Goal: Task Accomplishment & Management: Use online tool/utility

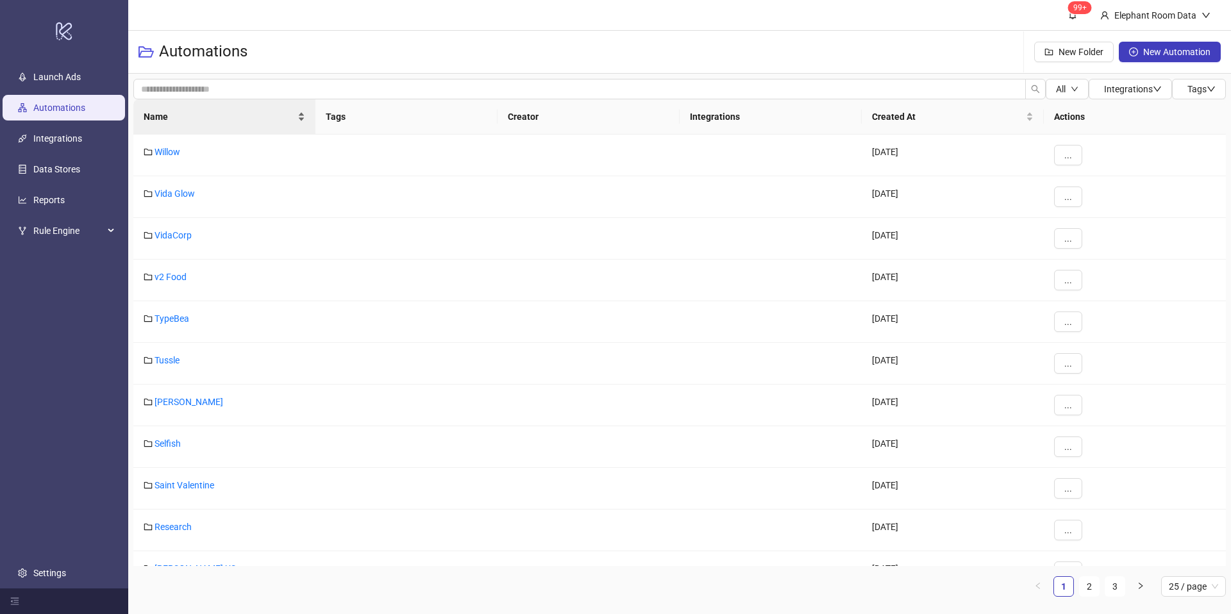
click at [196, 116] on span "Name" at bounding box center [219, 117] width 151 height 14
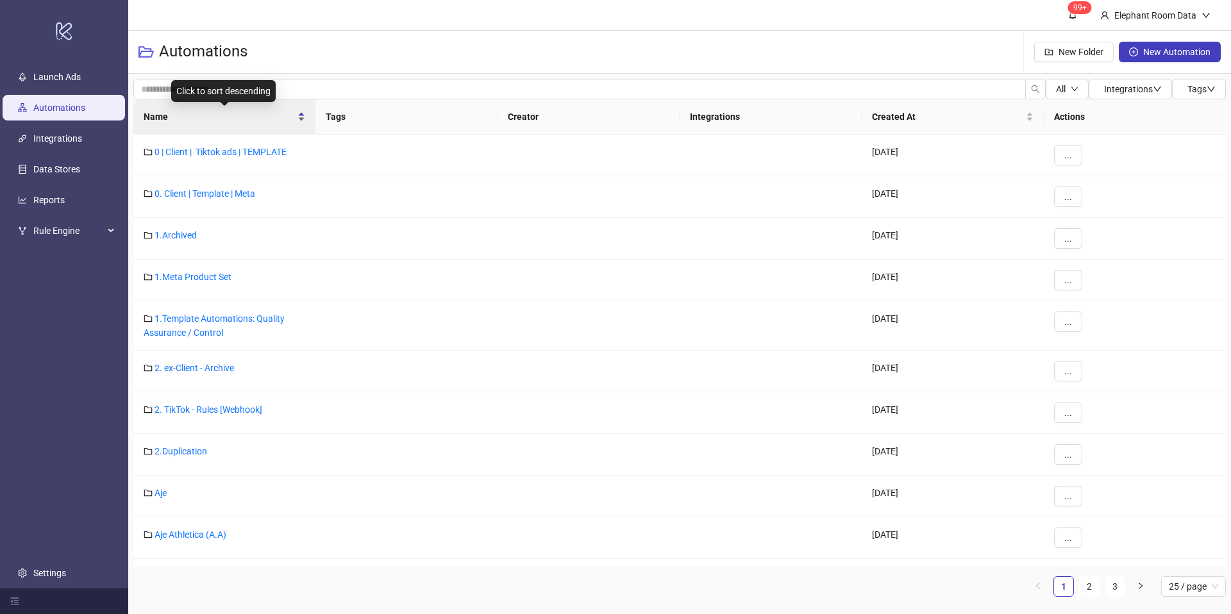
click at [196, 116] on span "Name" at bounding box center [219, 117] width 151 height 14
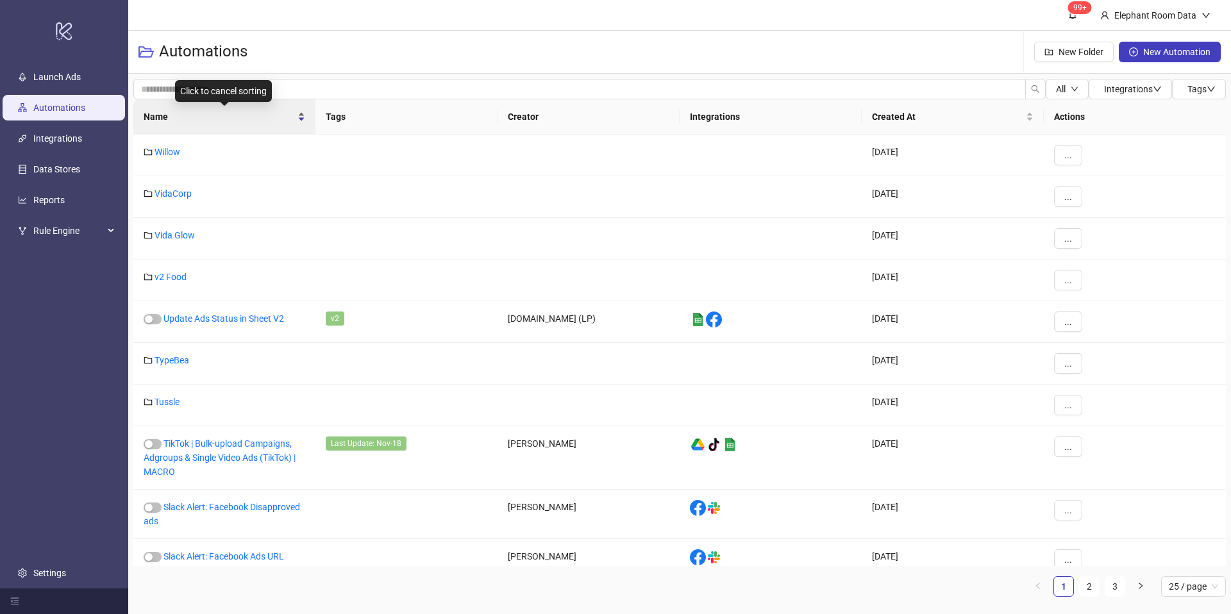
click at [196, 116] on span "Name" at bounding box center [219, 117] width 151 height 14
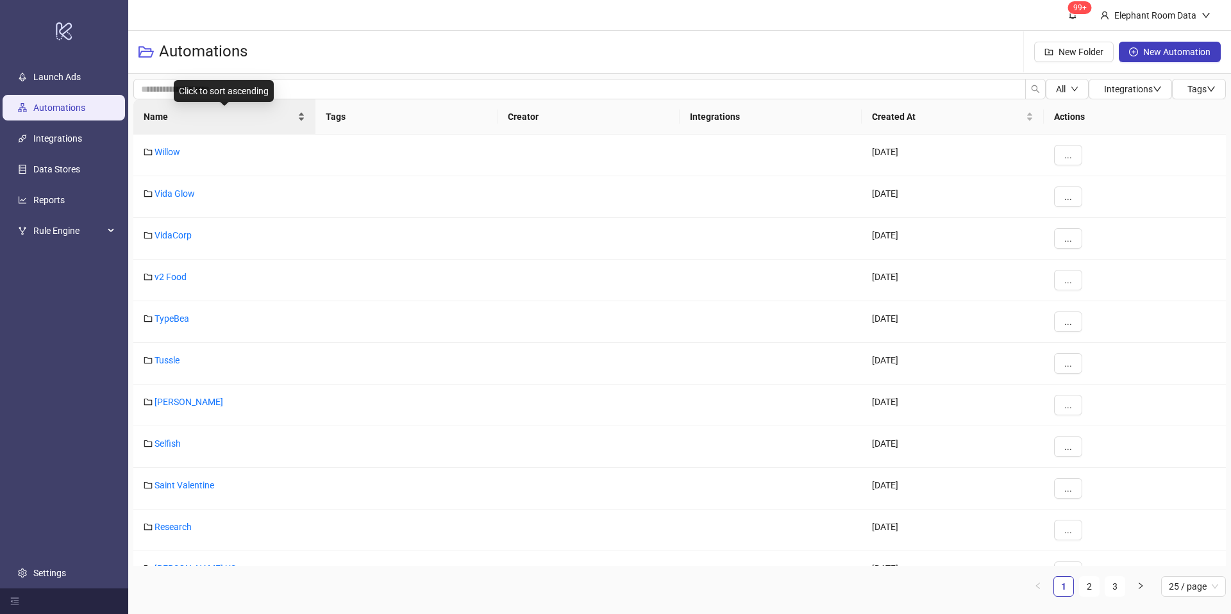
click at [196, 116] on span "Name" at bounding box center [219, 117] width 151 height 14
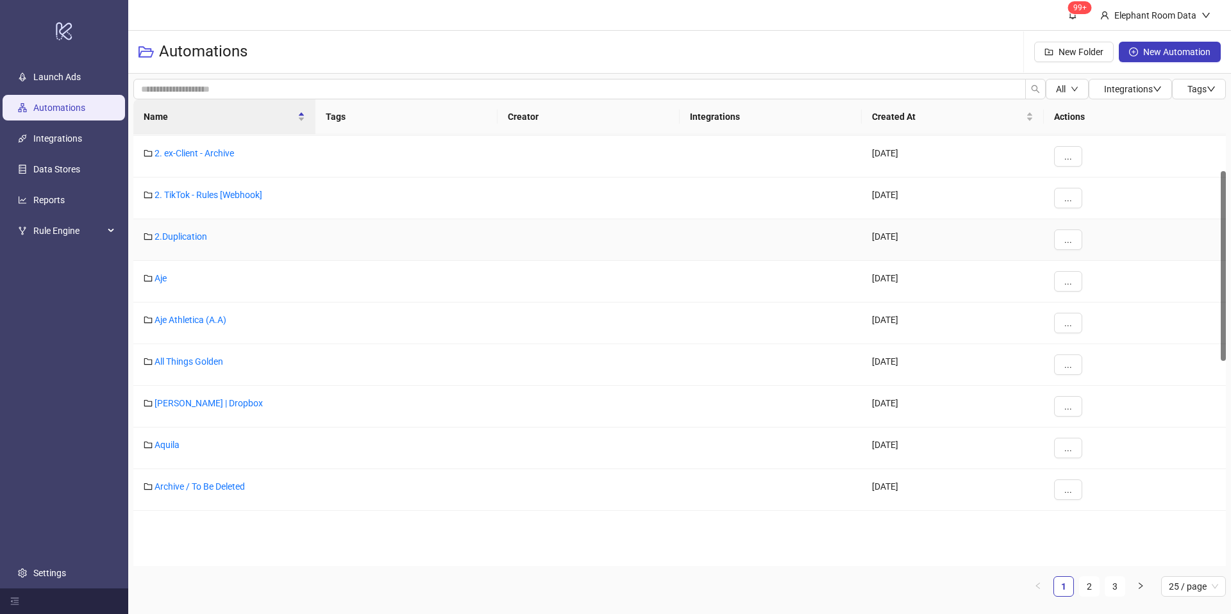
scroll to position [215, 0]
click at [181, 406] on link "[PERSON_NAME] | Dropbox" at bounding box center [208, 403] width 108 height 10
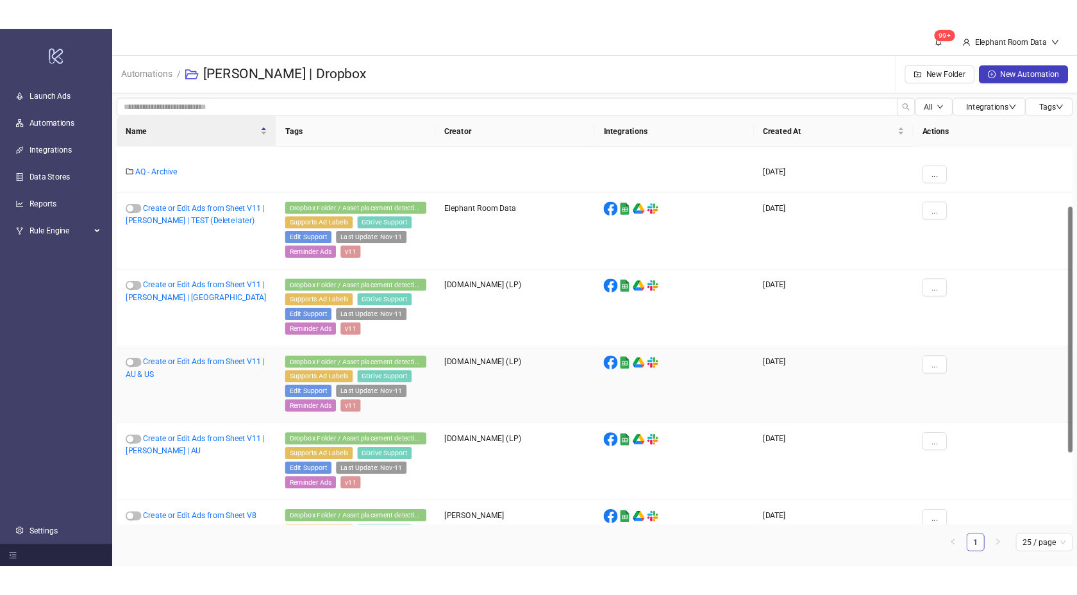
scroll to position [106, 0]
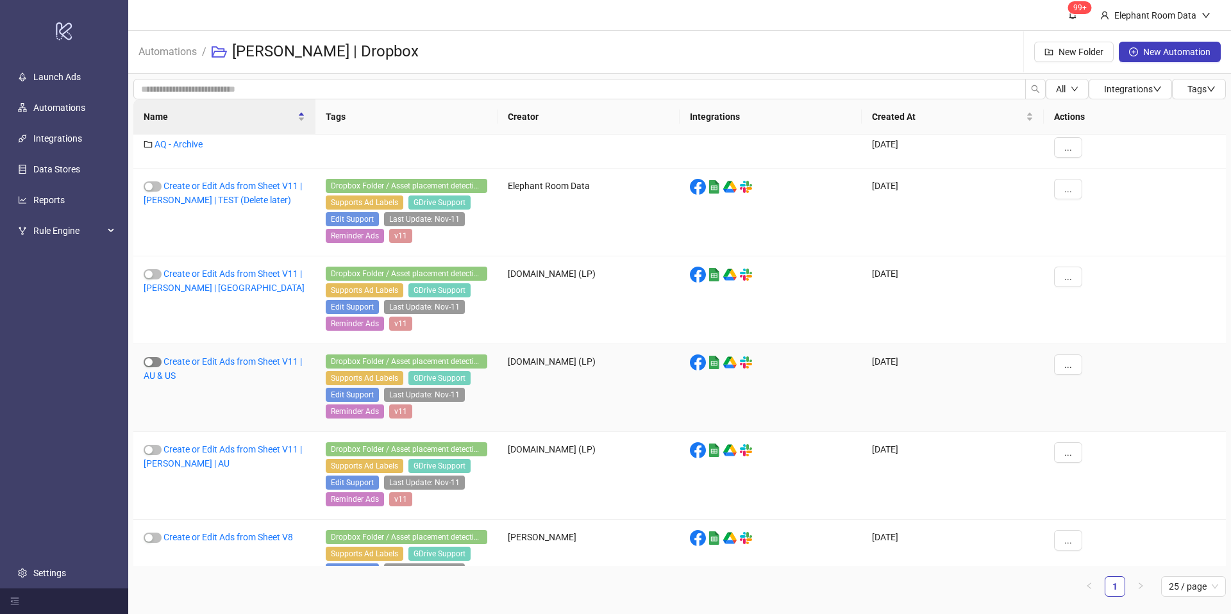
click at [154, 366] on span "button" at bounding box center [153, 362] width 18 height 10
click at [247, 359] on link "Create or Edit Ads from Sheet V11 | AU & US" at bounding box center [223, 368] width 158 height 24
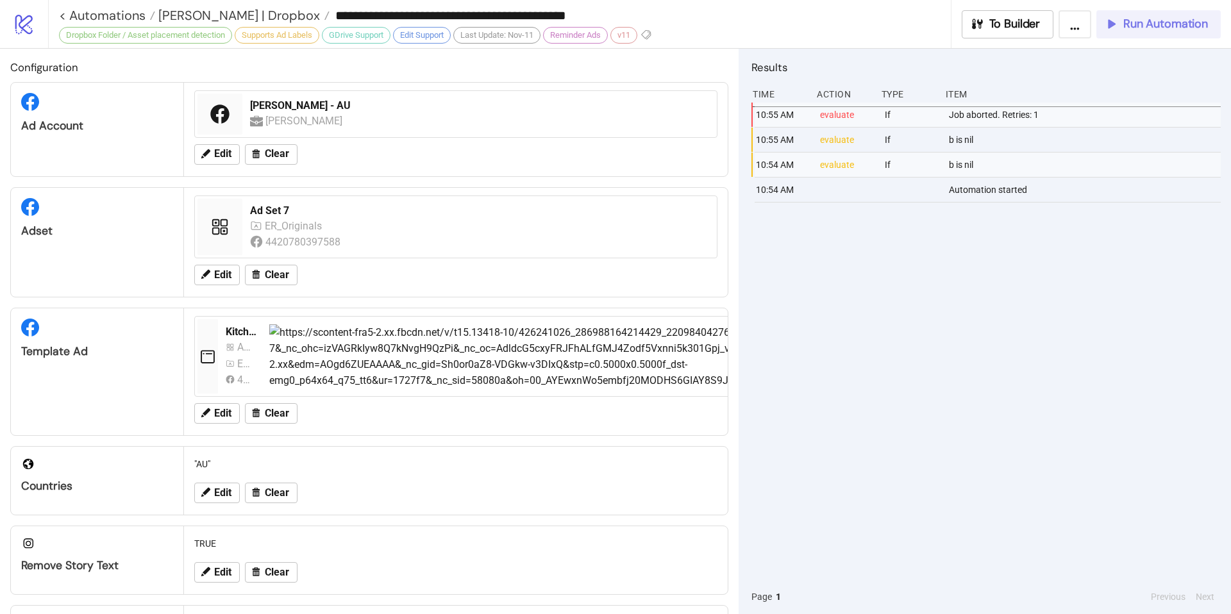
click at [1118, 29] on icon "button" at bounding box center [1111, 24] width 14 height 14
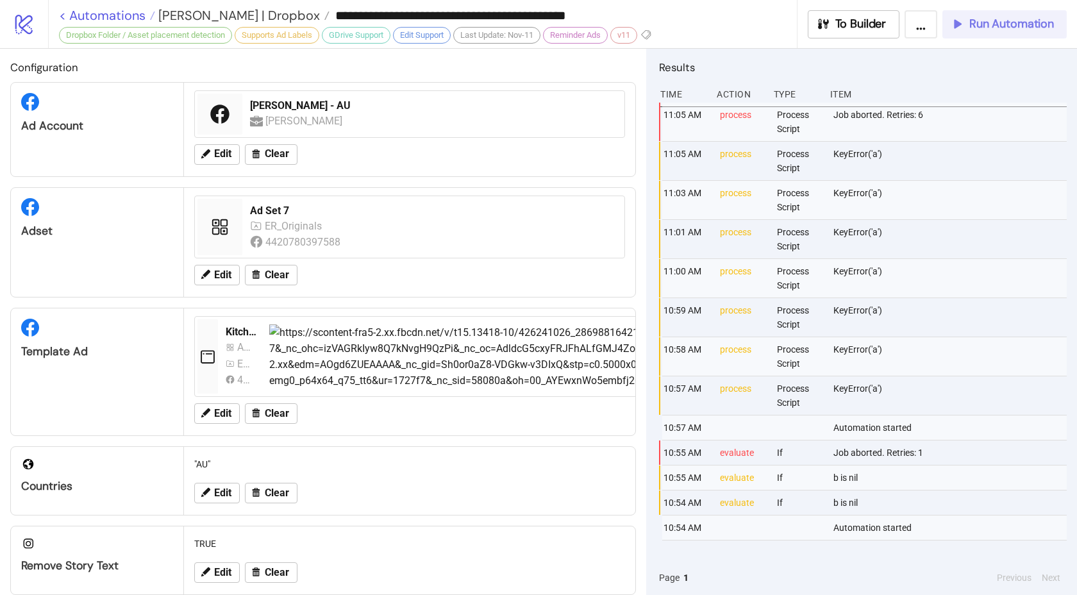
click at [62, 17] on link "< Automations" at bounding box center [107, 15] width 96 height 13
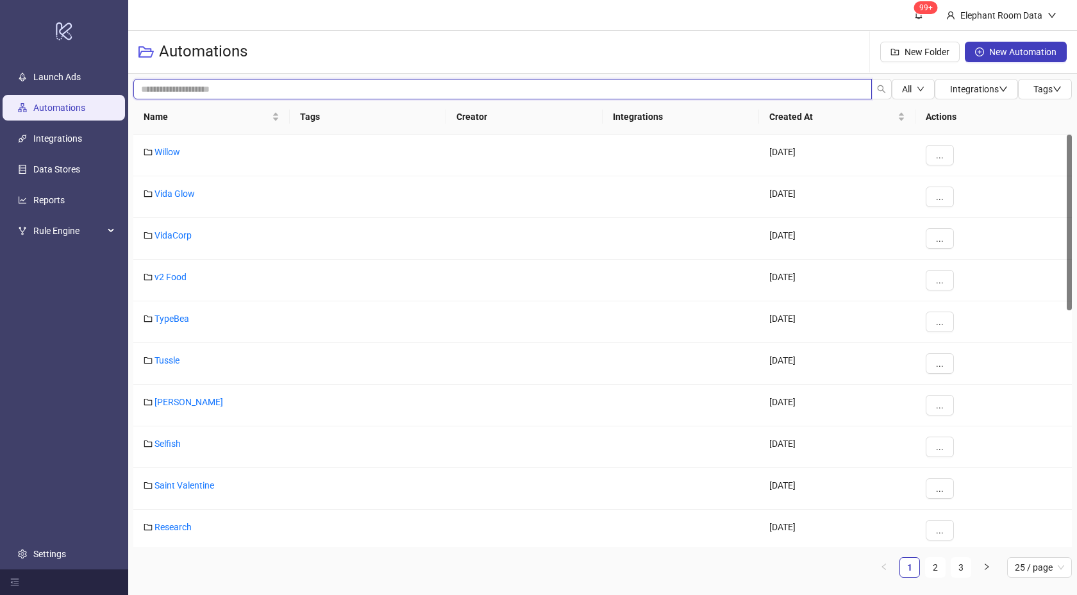
click at [176, 86] on input "search" at bounding box center [502, 89] width 738 height 21
type input "*"
click at [209, 119] on span "Name" at bounding box center [207, 117] width 126 height 14
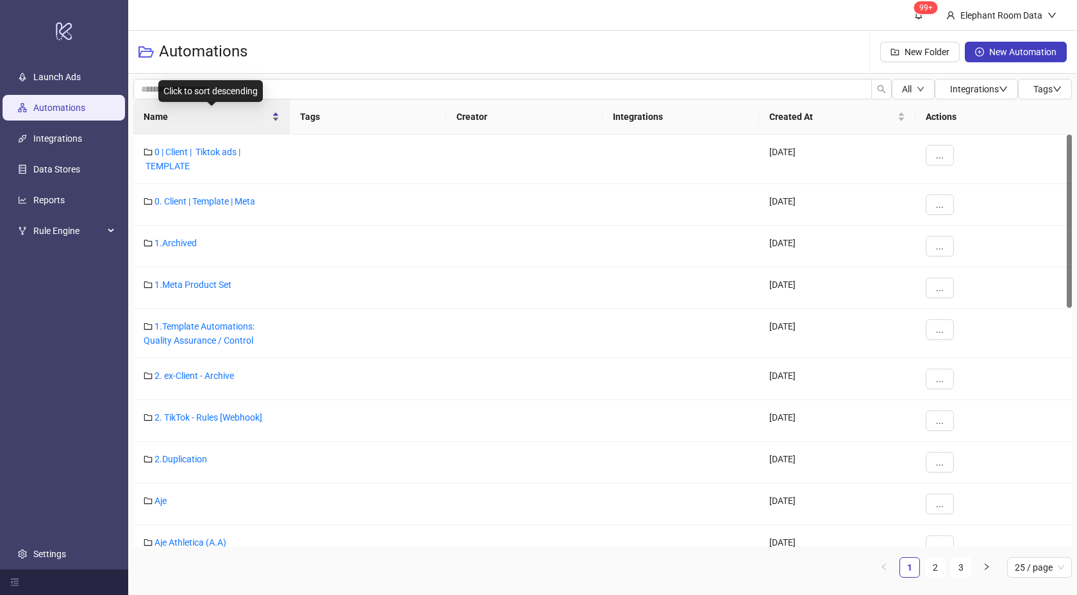
click at [209, 119] on span "Name" at bounding box center [207, 117] width 126 height 14
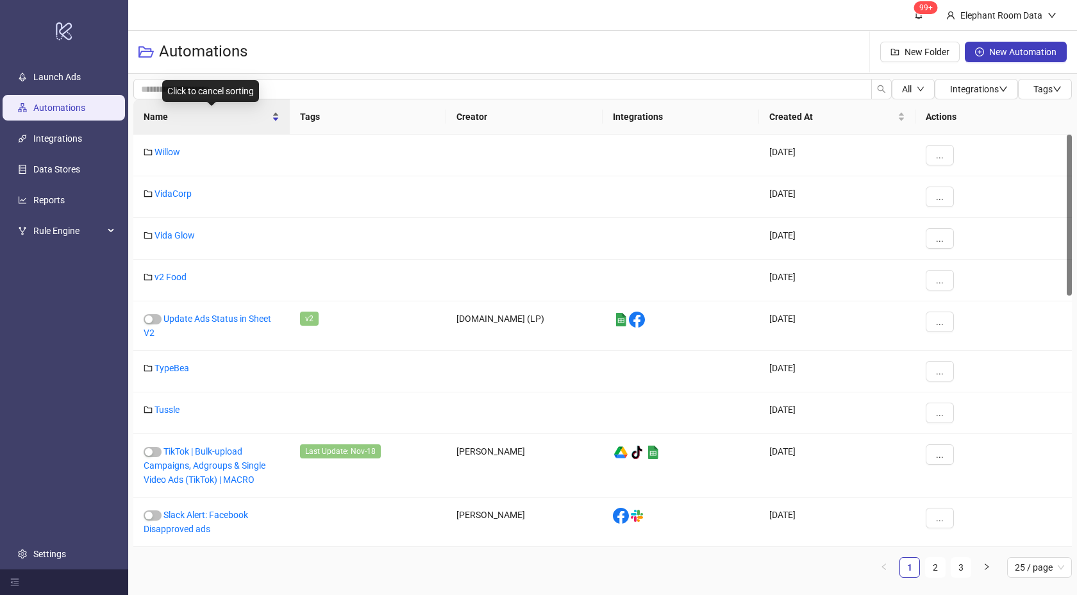
click at [209, 119] on span "Name" at bounding box center [207, 117] width 126 height 14
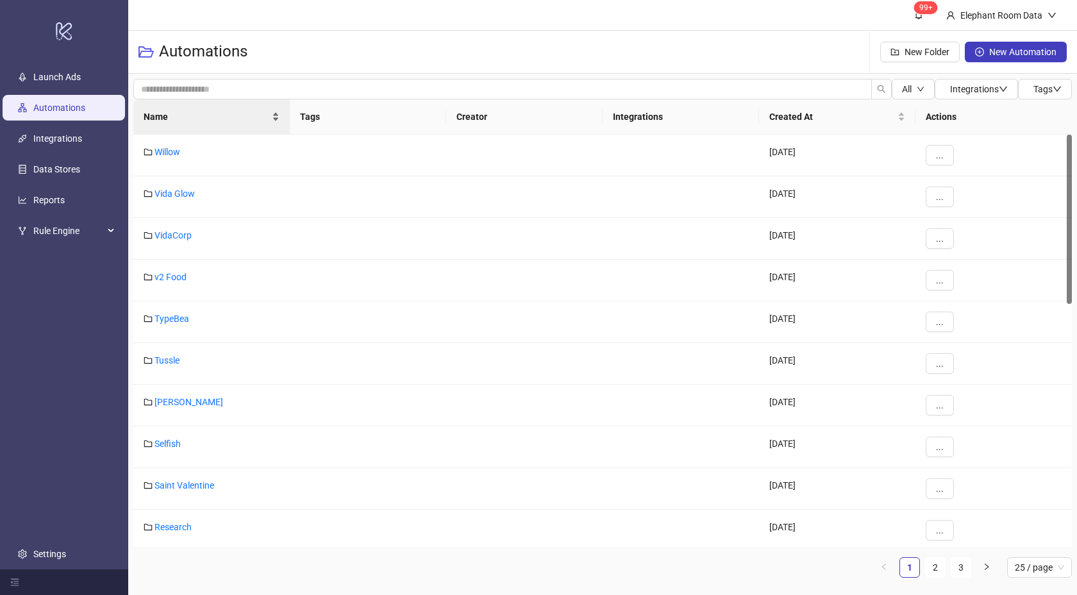
click at [194, 124] on div "Name" at bounding box center [212, 117] width 136 height 14
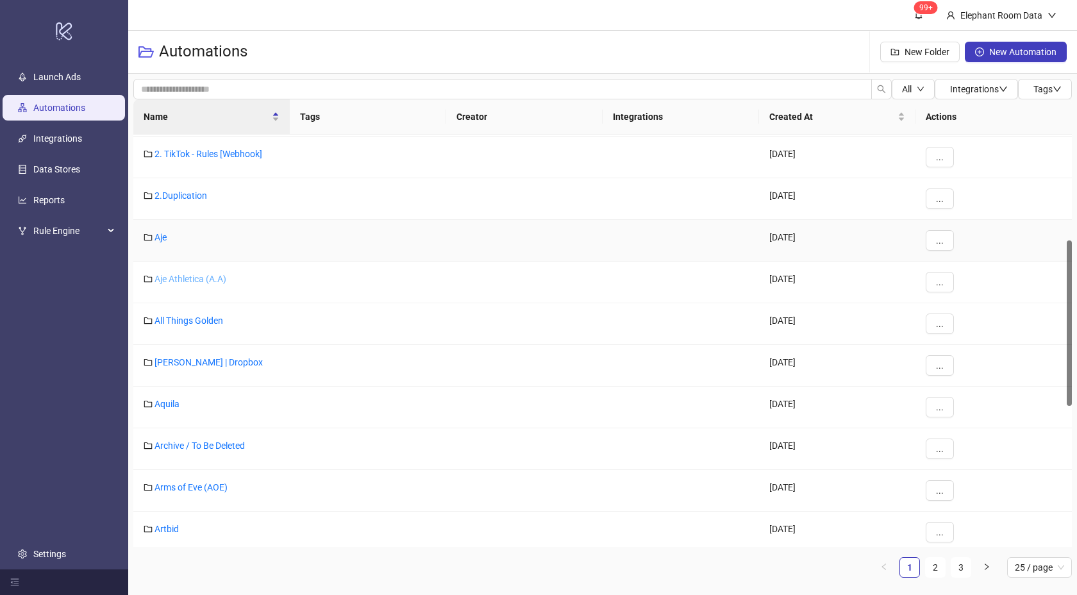
scroll to position [262, 0]
click at [204, 361] on link "[PERSON_NAME] | Dropbox" at bounding box center [208, 363] width 108 height 10
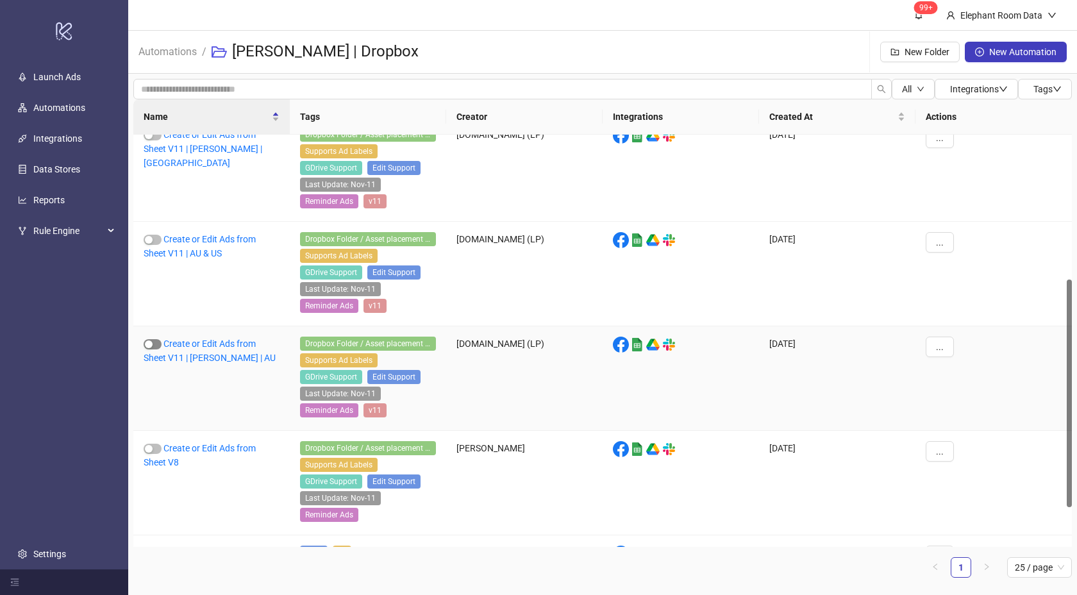
click at [158, 343] on span "button" at bounding box center [153, 344] width 18 height 10
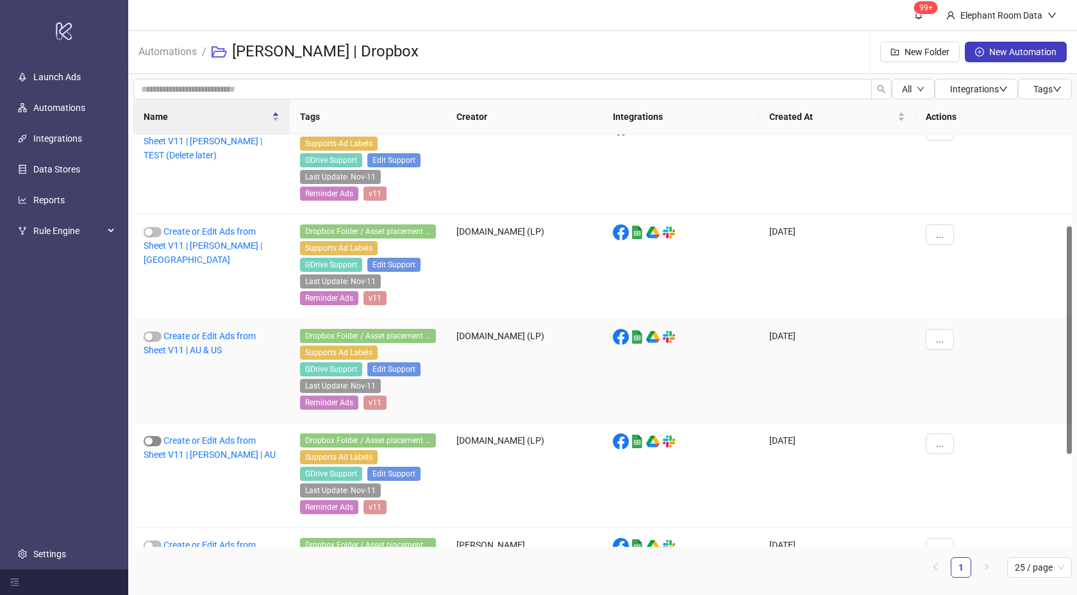
scroll to position [166, 0]
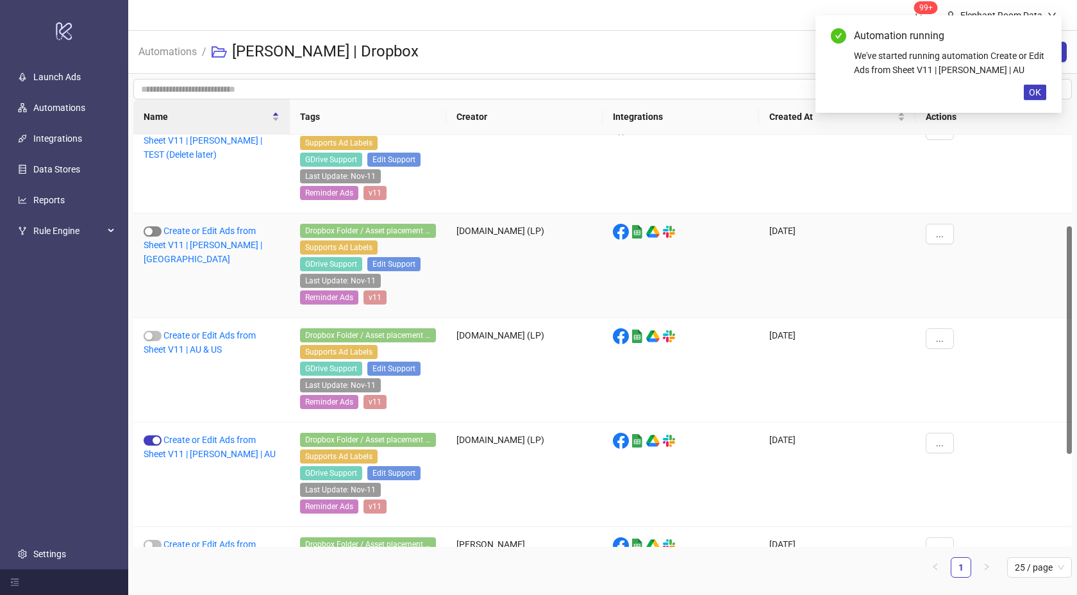
click at [153, 234] on span "button" at bounding box center [153, 231] width 18 height 10
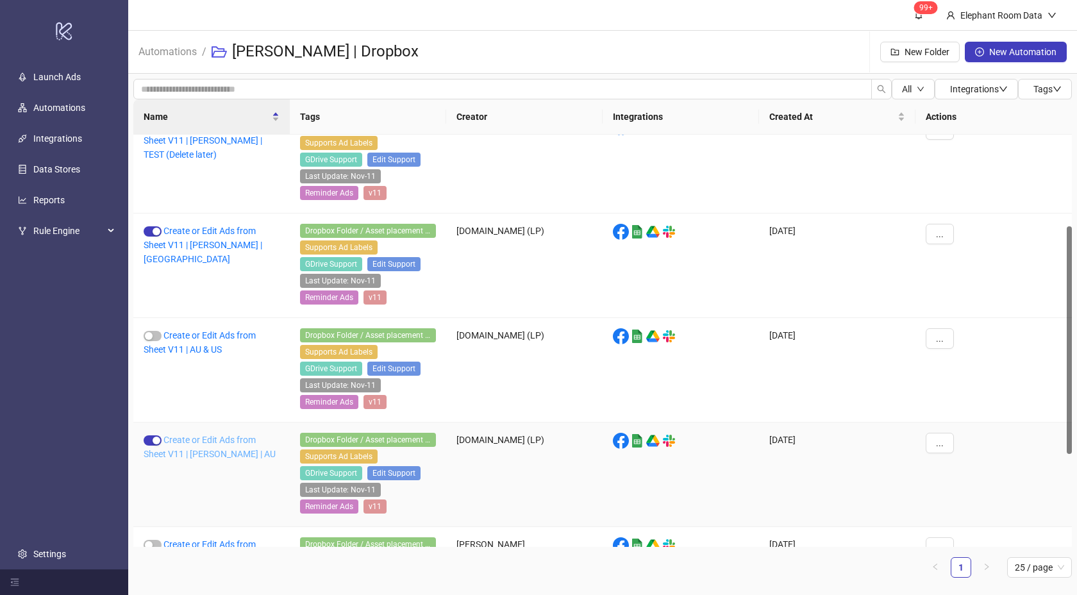
click at [206, 453] on link "Create or Edit Ads from Sheet V11 | [PERSON_NAME] | AU" at bounding box center [210, 447] width 132 height 24
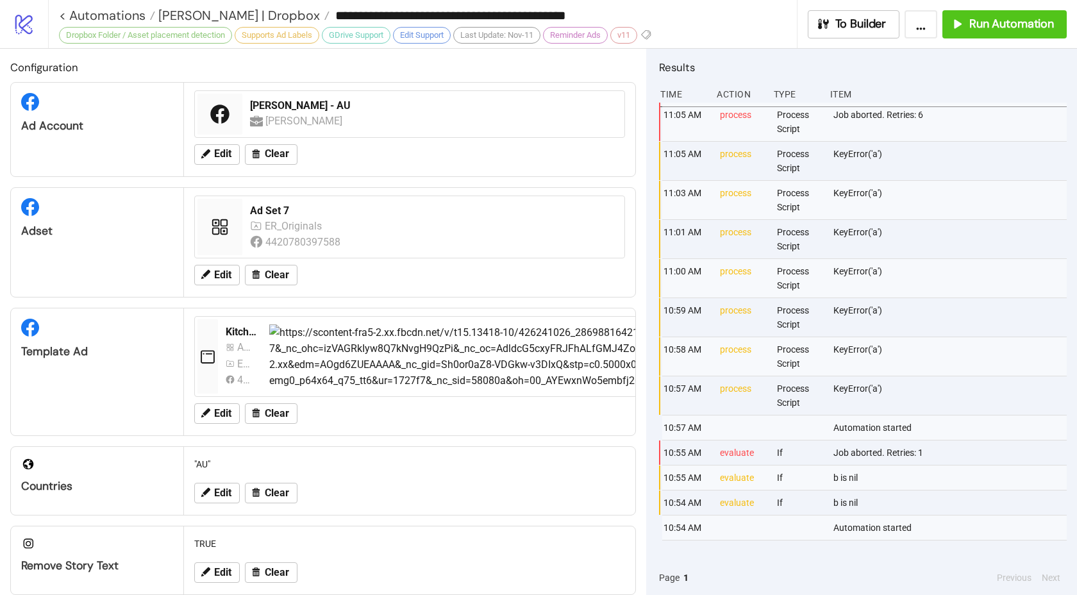
type input "**********"
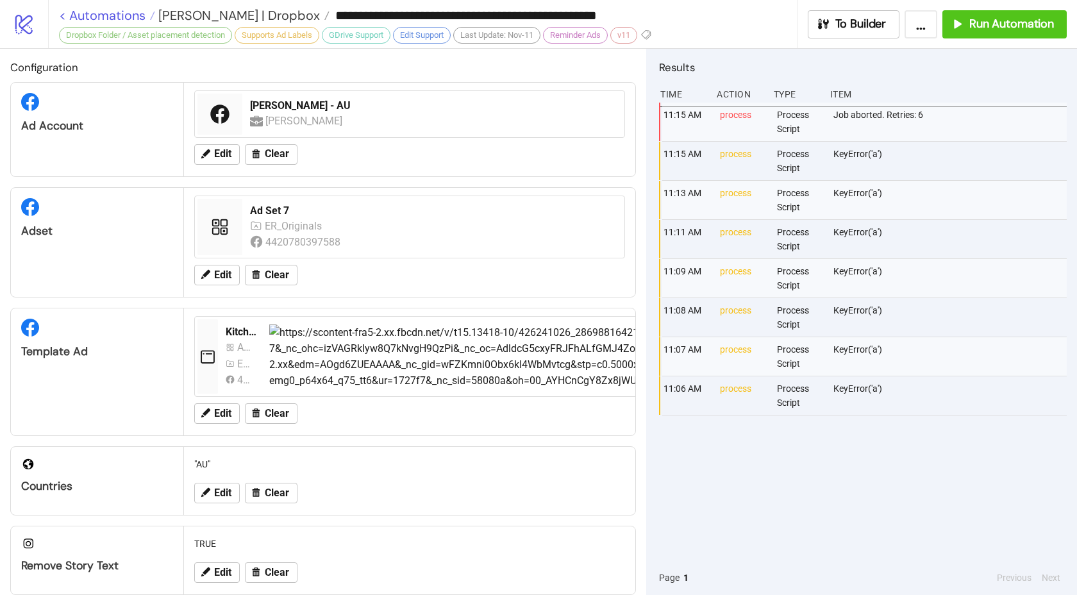
click at [67, 12] on link "< Automations" at bounding box center [107, 15] width 96 height 13
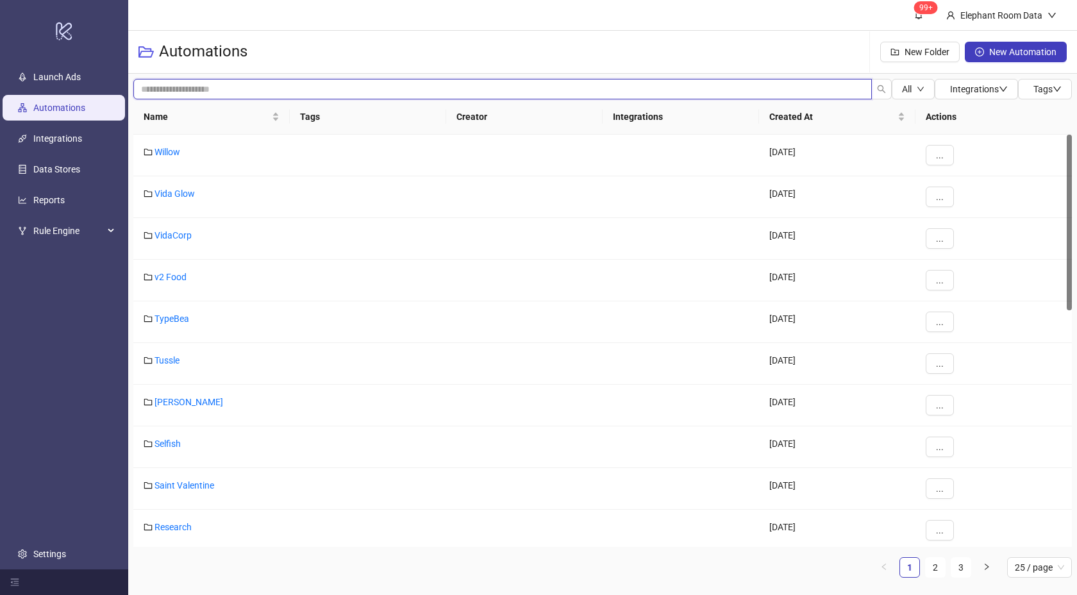
click at [162, 93] on input "search" at bounding box center [502, 89] width 738 height 21
type input "****"
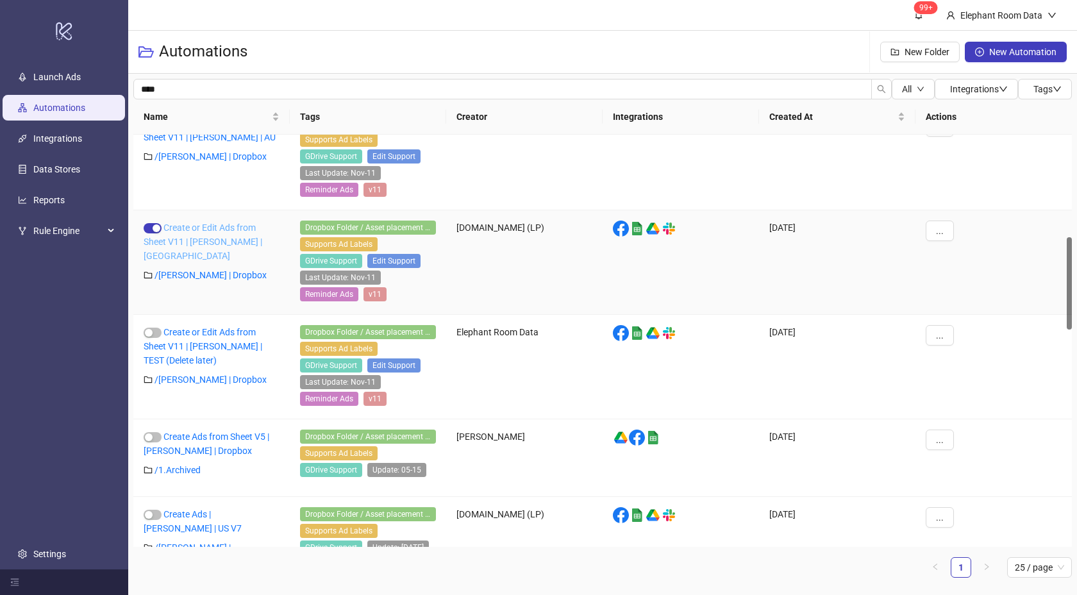
scroll to position [451, 0]
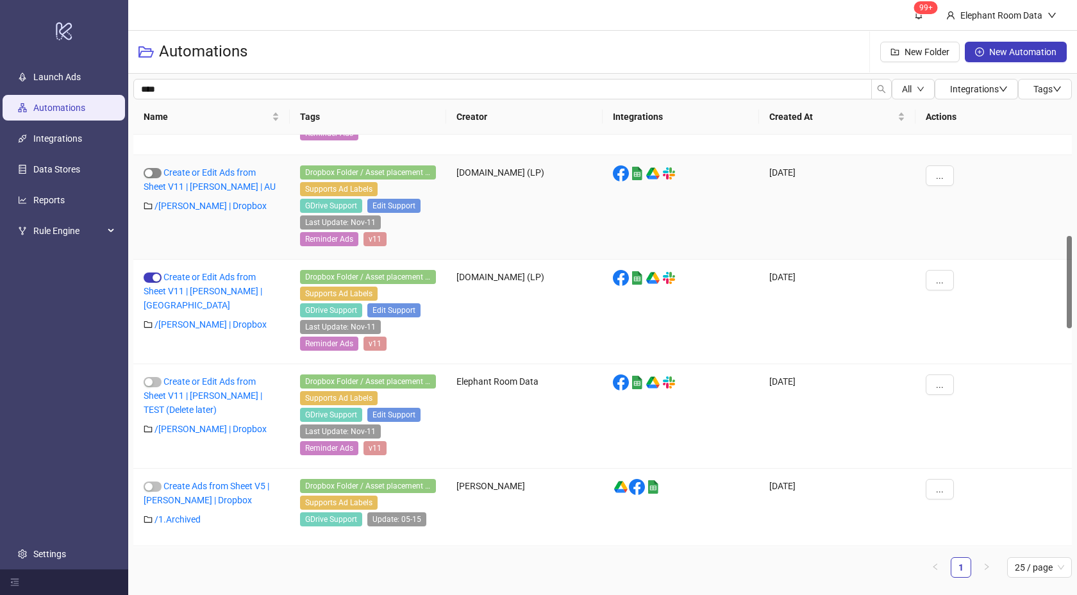
click at [153, 171] on button "button" at bounding box center [153, 173] width 18 height 10
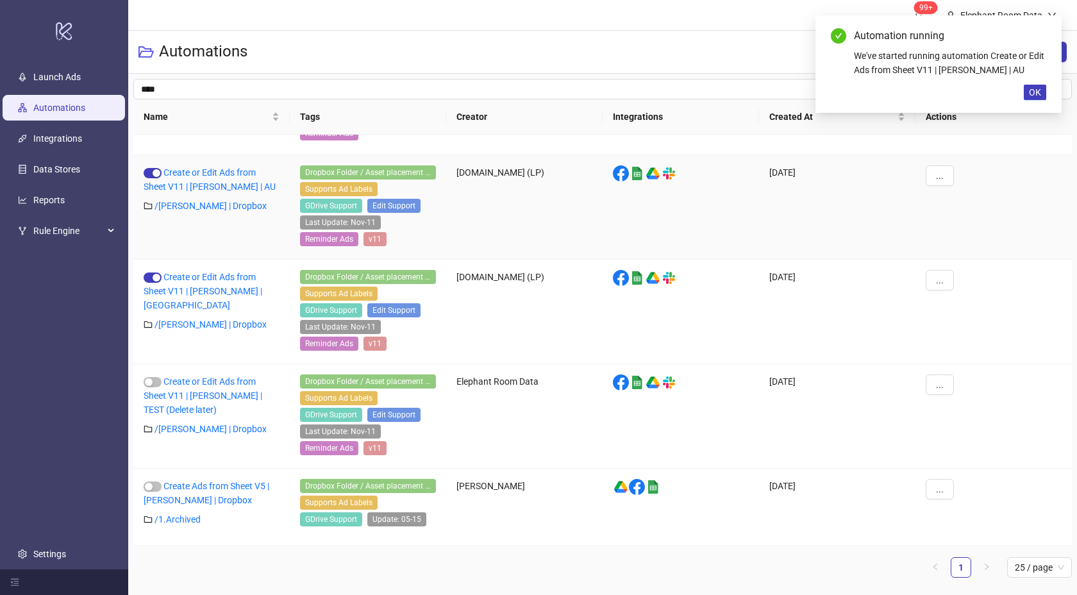
click at [208, 179] on div "Create or Edit Ads from Sheet V11 | [PERSON_NAME] | AU" at bounding box center [212, 179] width 136 height 28
click at [1048, 87] on div "Automation running We've started running automation Create or Edit Ads from She…" at bounding box center [938, 63] width 246 height 97
click at [1038, 92] on span "OK" at bounding box center [1035, 92] width 12 height 10
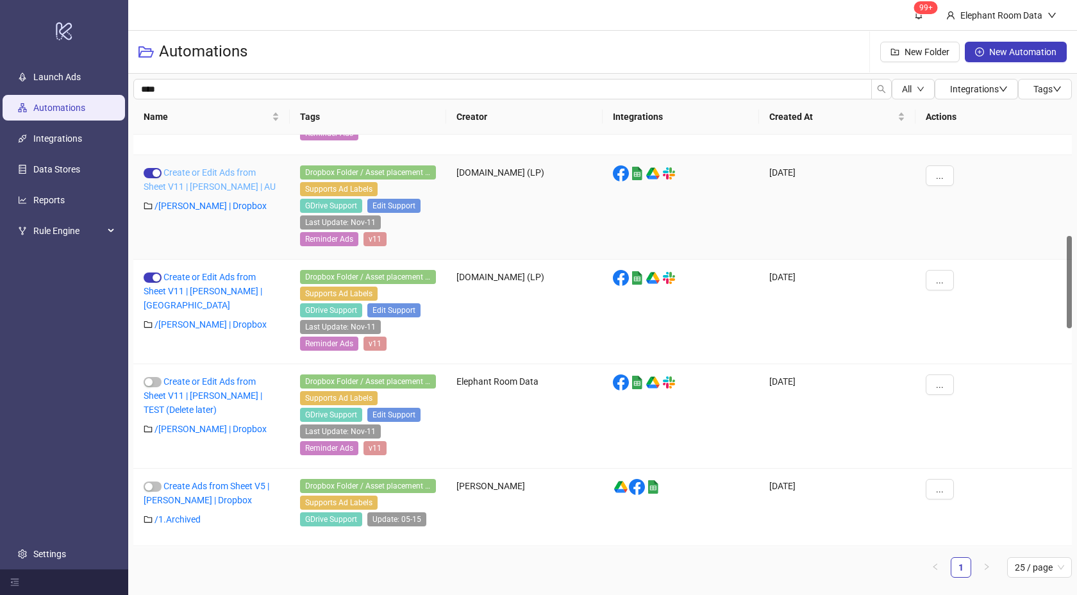
click at [227, 181] on link "Create or Edit Ads from Sheet V11 | [PERSON_NAME] | AU" at bounding box center [210, 179] width 132 height 24
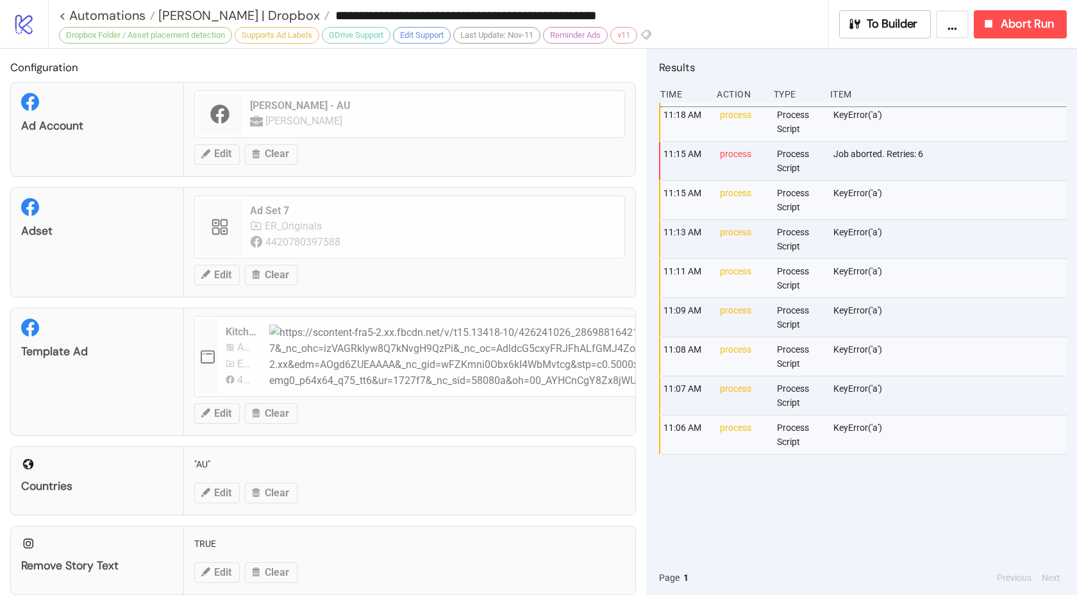
click at [29, 21] on icon at bounding box center [23, 25] width 17 height 20
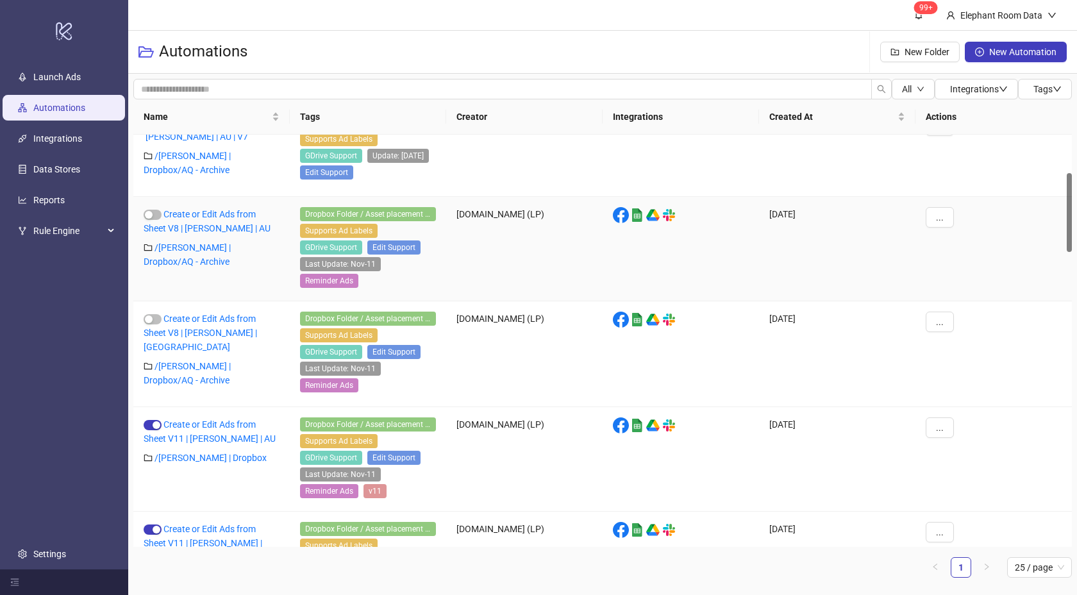
scroll to position [371, 0]
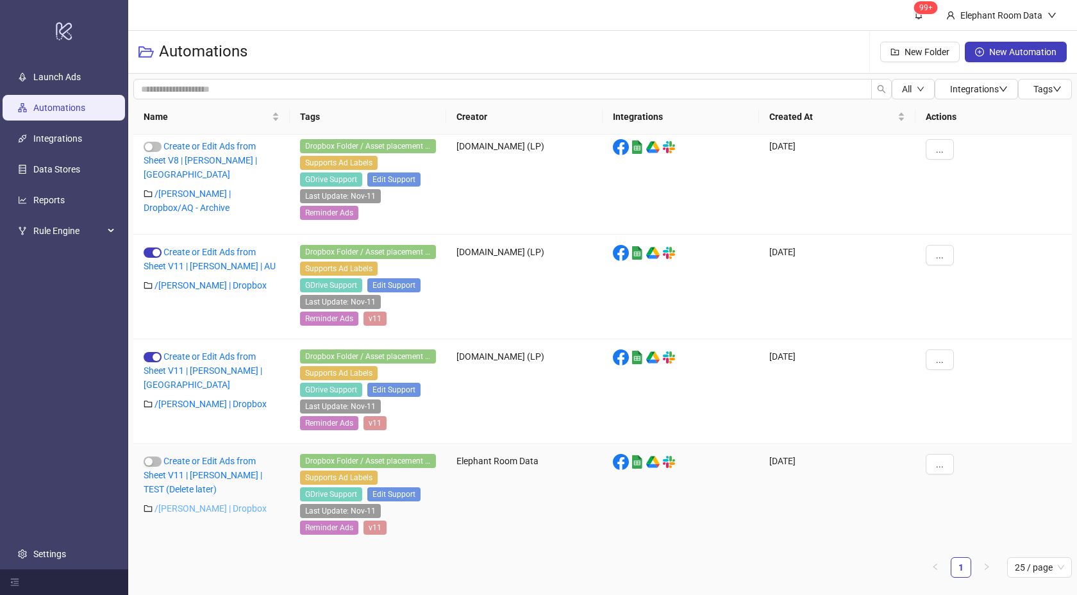
click at [199, 507] on link "/ [PERSON_NAME] | Dropbox" at bounding box center [210, 508] width 112 height 10
